Goal: Information Seeking & Learning: Check status

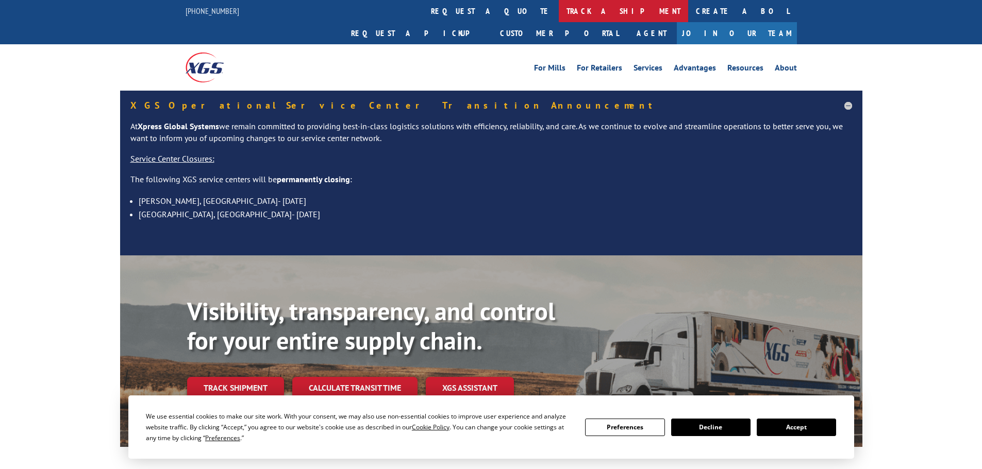
click at [559, 9] on link "track a shipment" at bounding box center [623, 11] width 129 height 22
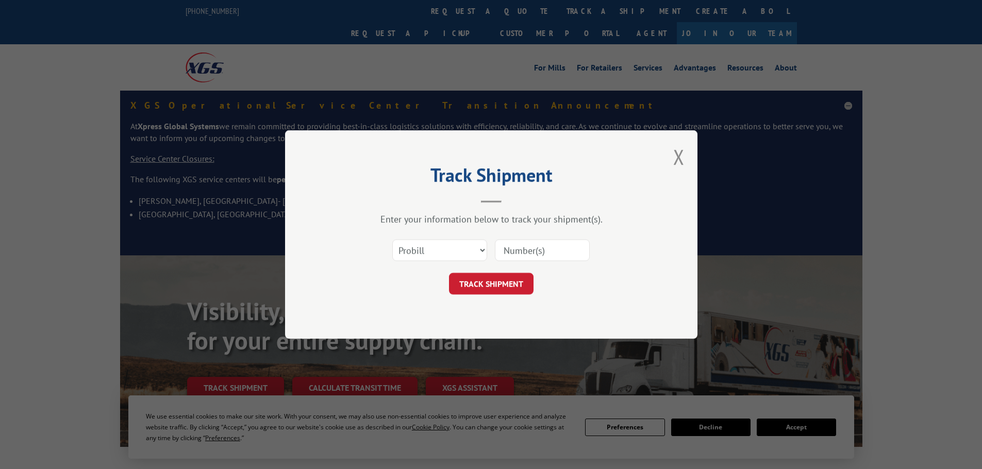
click at [507, 250] on input at bounding box center [542, 251] width 95 height 22
paste input "5992165"
type input "5992165"
click at [497, 296] on div "Track Shipment Enter your information below to track your shipment(s). Select c…" at bounding box center [491, 234] width 412 height 209
click at [494, 284] on button "TRACK SHIPMENT" at bounding box center [491, 284] width 85 height 22
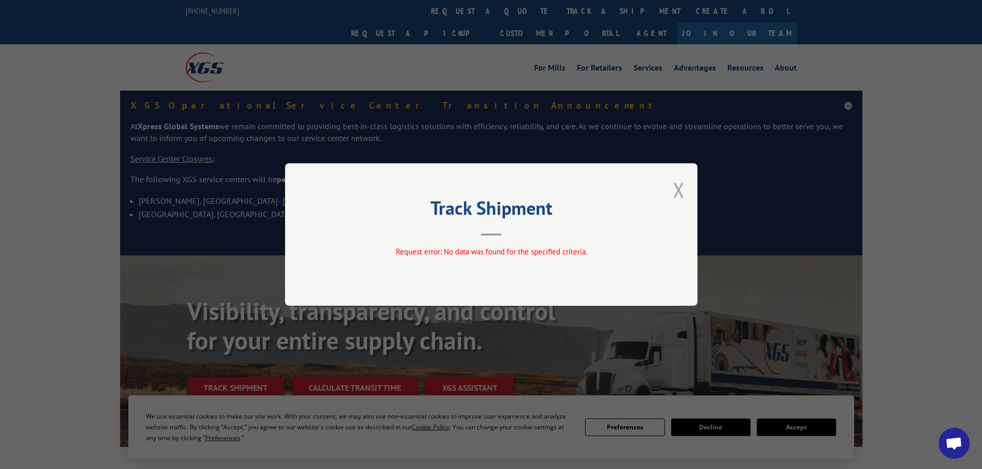
click at [678, 188] on button "Close modal" at bounding box center [678, 189] width 11 height 27
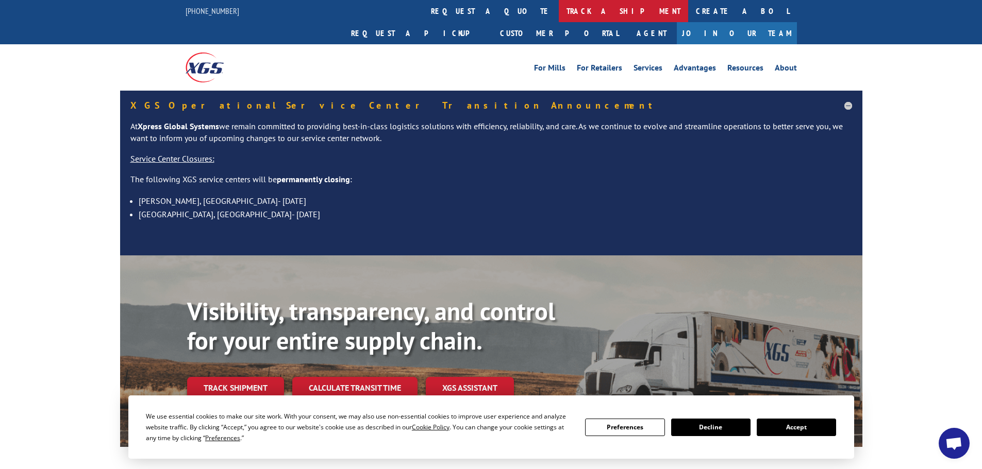
click at [559, 13] on link "track a shipment" at bounding box center [623, 11] width 129 height 22
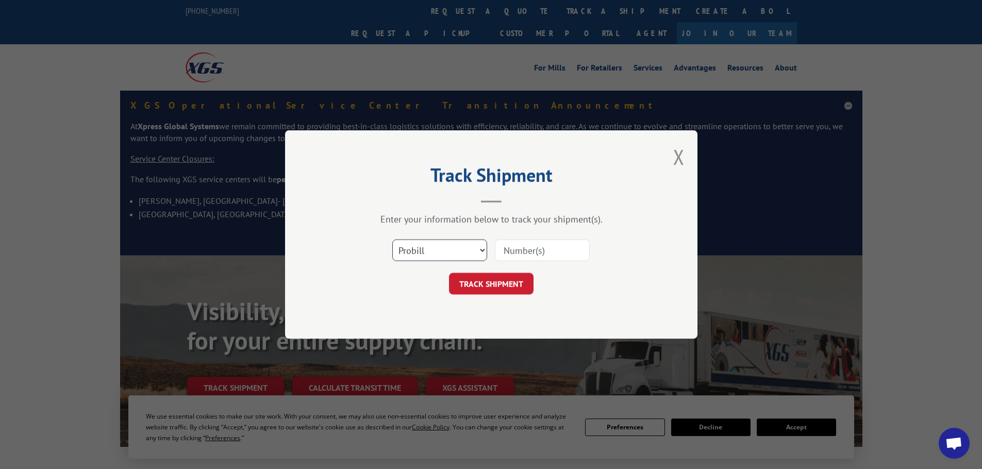
drag, startPoint x: 430, startPoint y: 254, endPoint x: 430, endPoint y: 260, distance: 6.7
click at [430, 254] on select "Select category... Probill BOL PO" at bounding box center [439, 251] width 95 height 22
select select "bol"
click at [392, 240] on select "Select category... Probill BOL PO" at bounding box center [439, 251] width 95 height 22
click at [535, 246] on input at bounding box center [542, 251] width 95 height 22
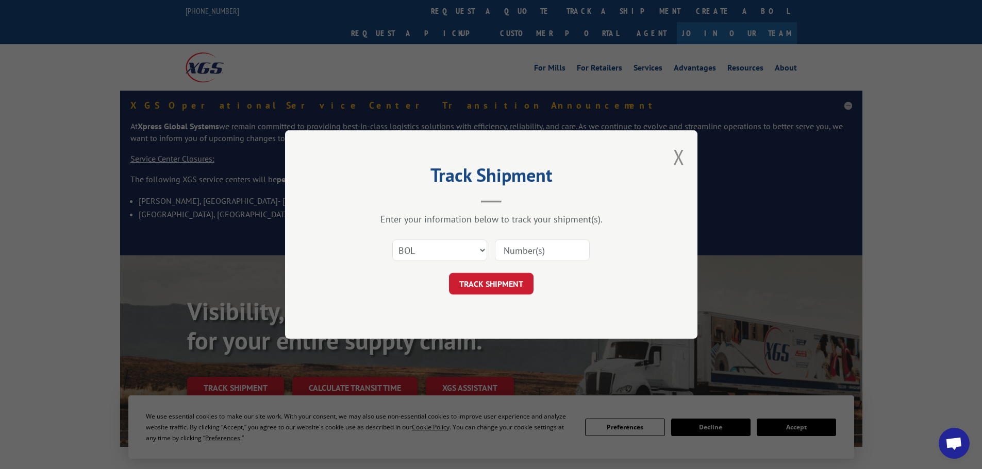
paste input "5992165"
type input "5992165"
click at [498, 283] on button "TRACK SHIPMENT" at bounding box center [491, 284] width 85 height 22
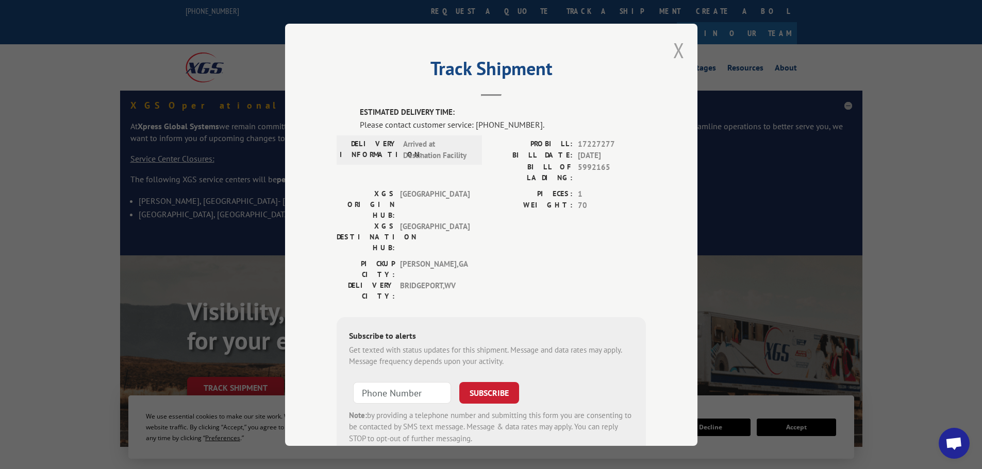
click at [673, 47] on button "Close modal" at bounding box center [678, 50] width 11 height 27
